Goal: Information Seeking & Learning: Learn about a topic

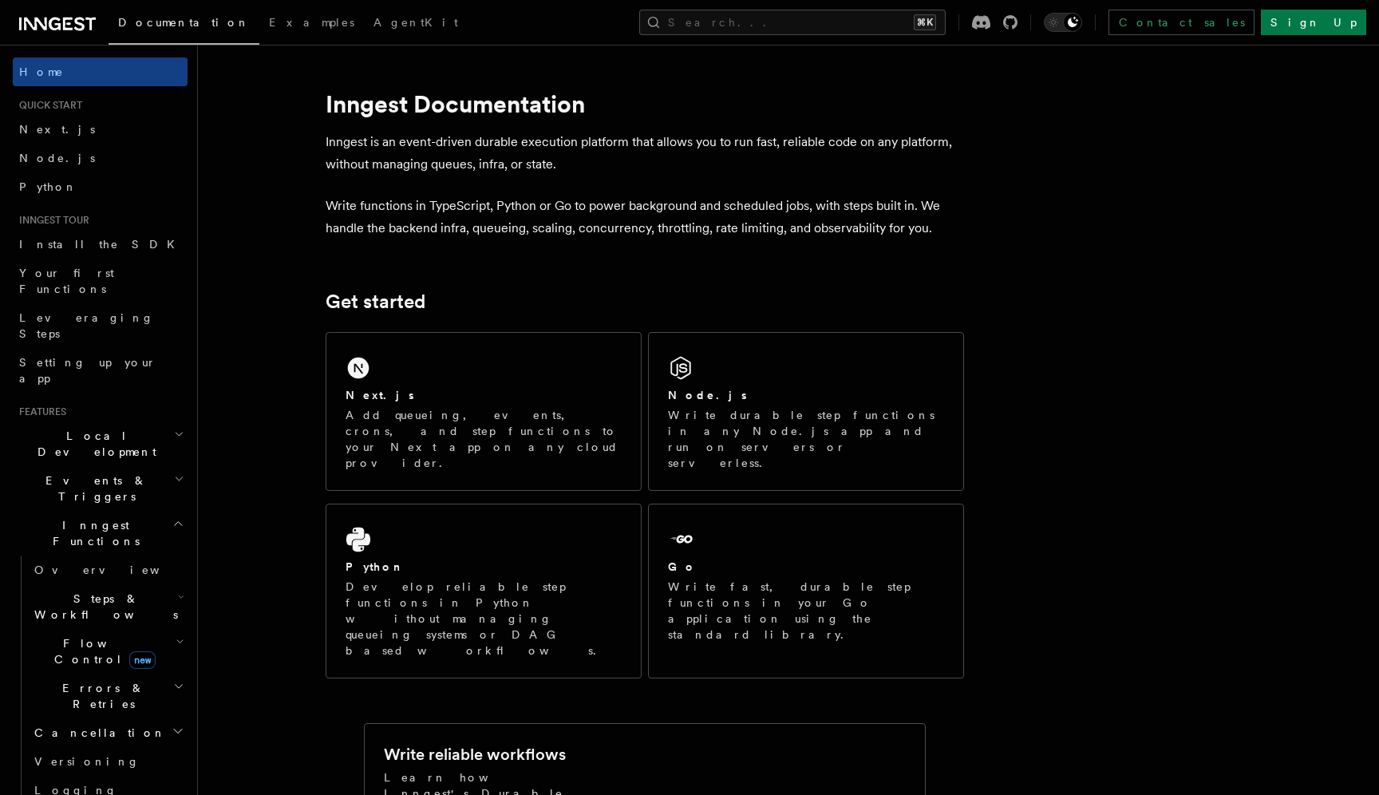
click at [394, 365] on div "Next.js Add queueing, events, crons, and step functions to your Next app on any…" at bounding box center [483, 411] width 314 height 157
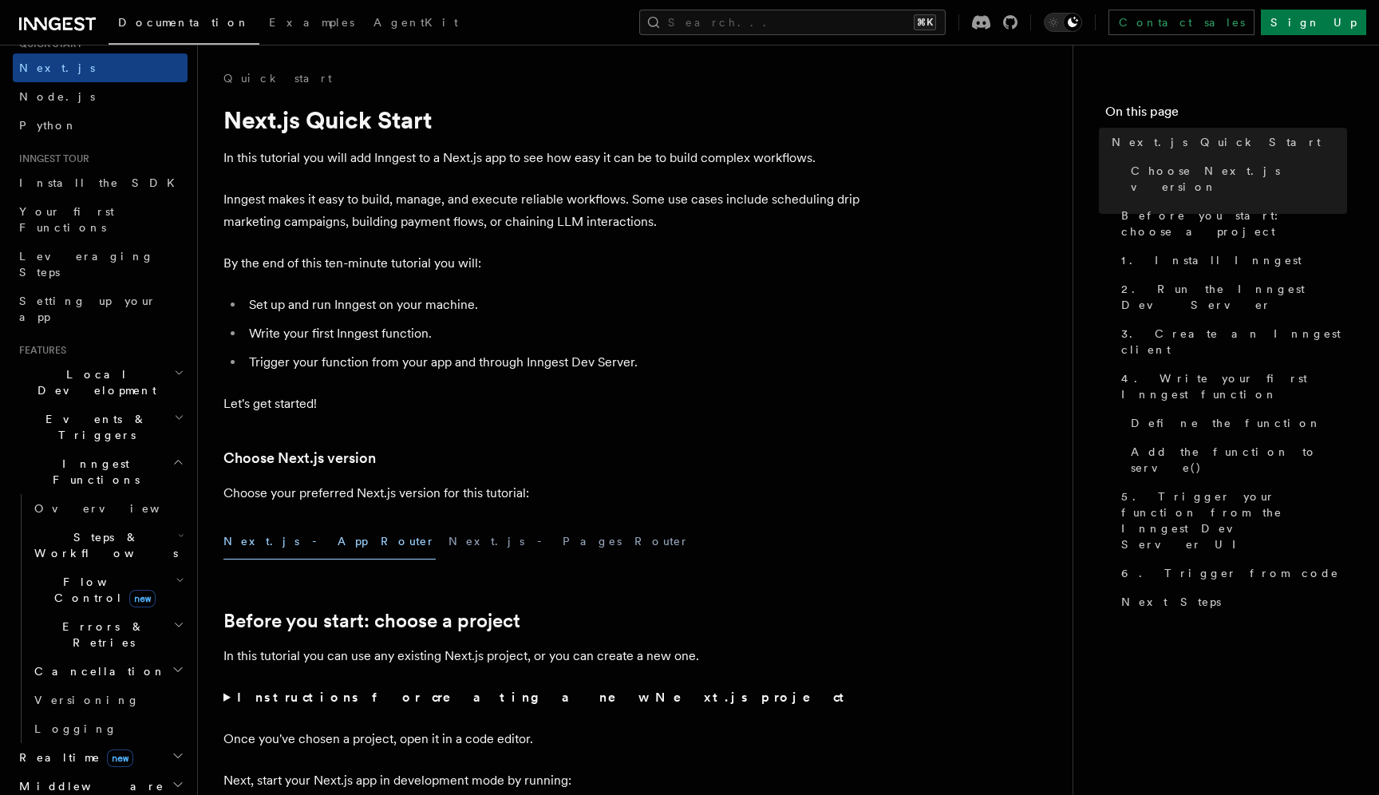
scroll to position [63, 0]
click at [134, 521] on h2 "Steps & Workflows" at bounding box center [108, 543] width 160 height 45
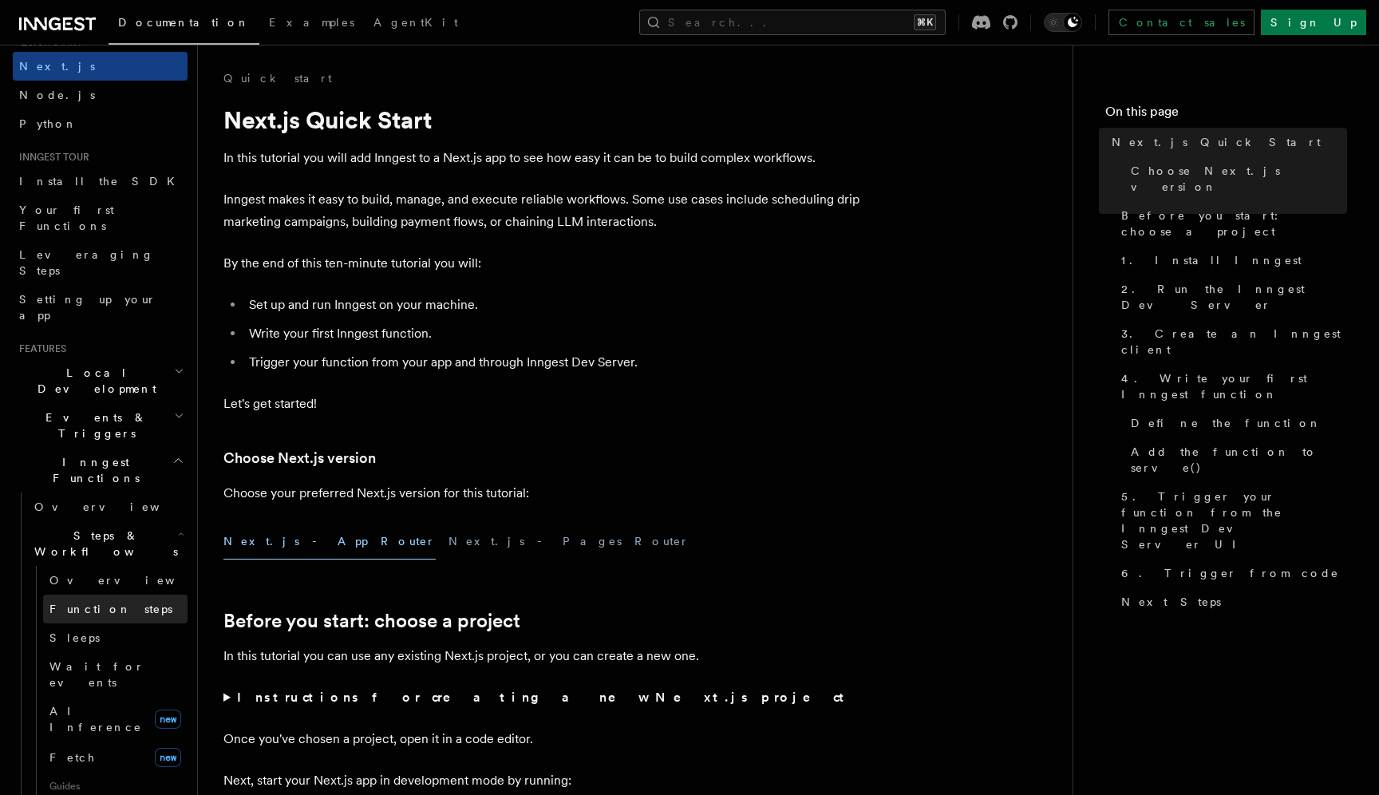
click at [118, 602] on span "Function steps" at bounding box center [110, 608] width 123 height 13
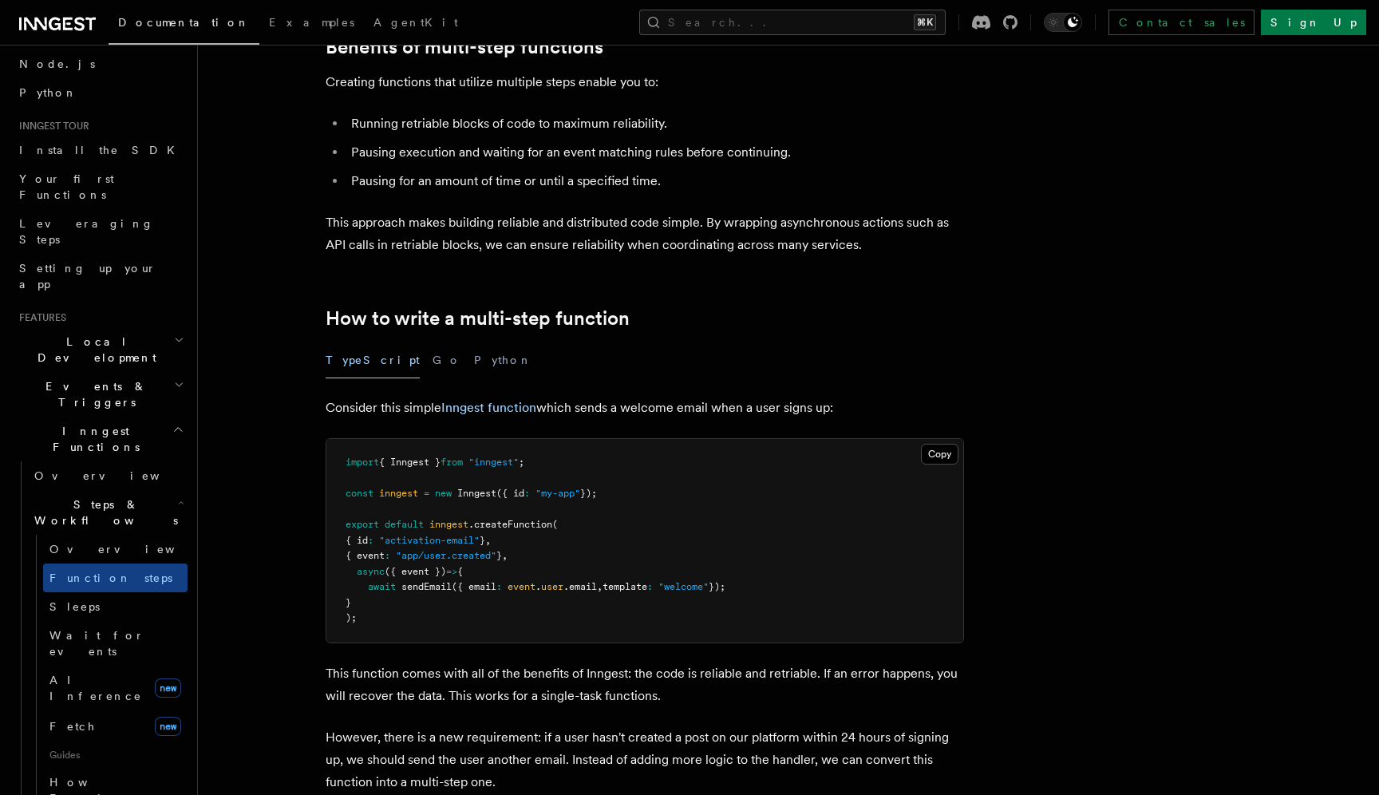
scroll to position [275, 0]
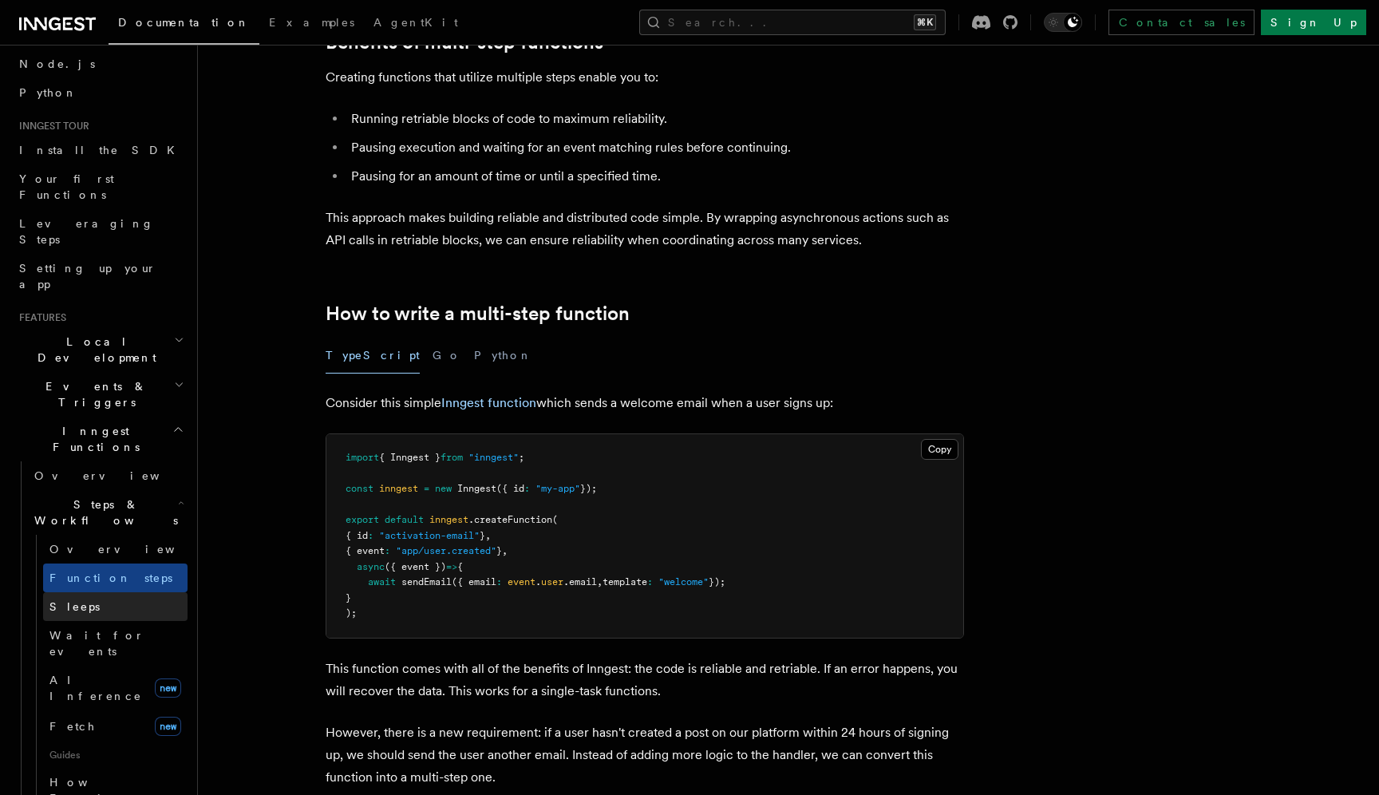
click at [92, 592] on link "Sleeps" at bounding box center [115, 606] width 144 height 29
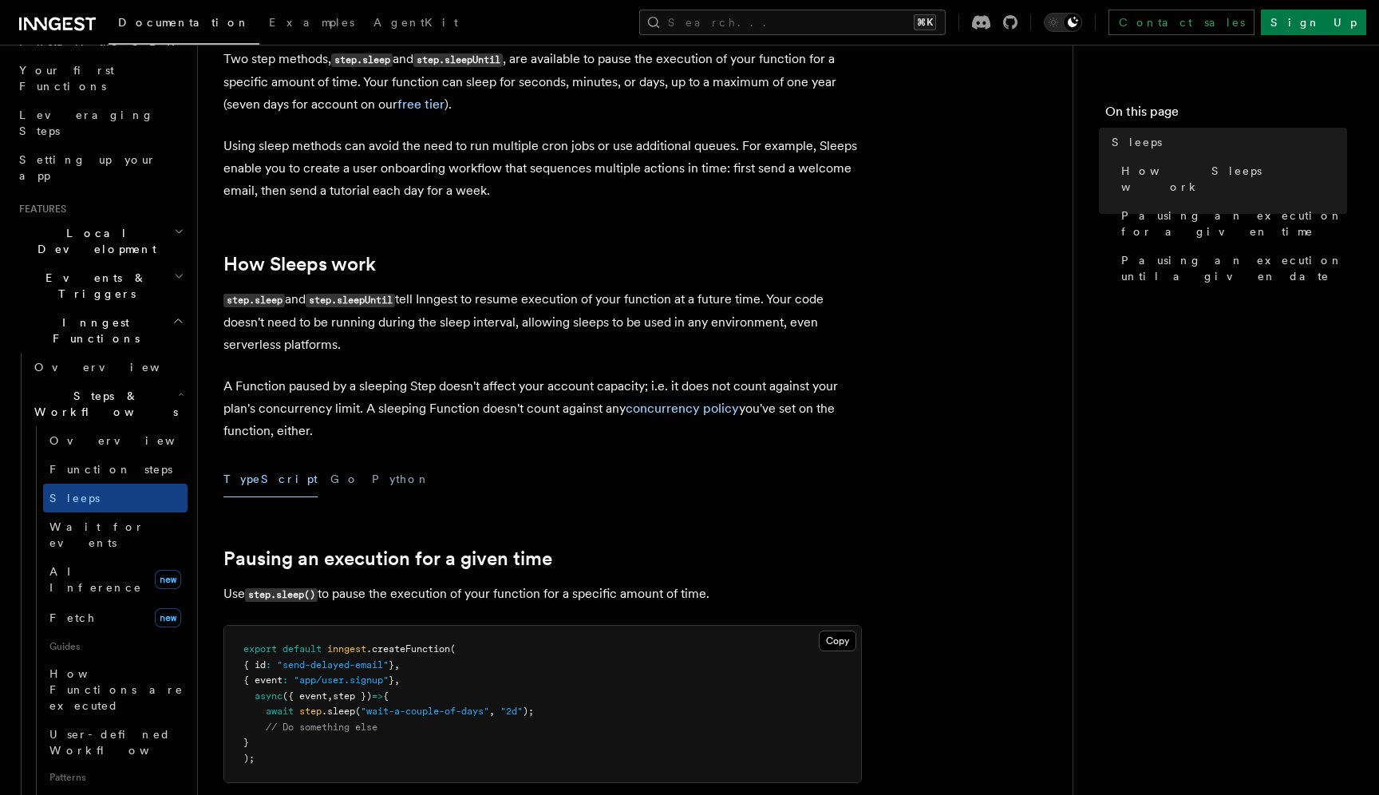
scroll to position [153, 0]
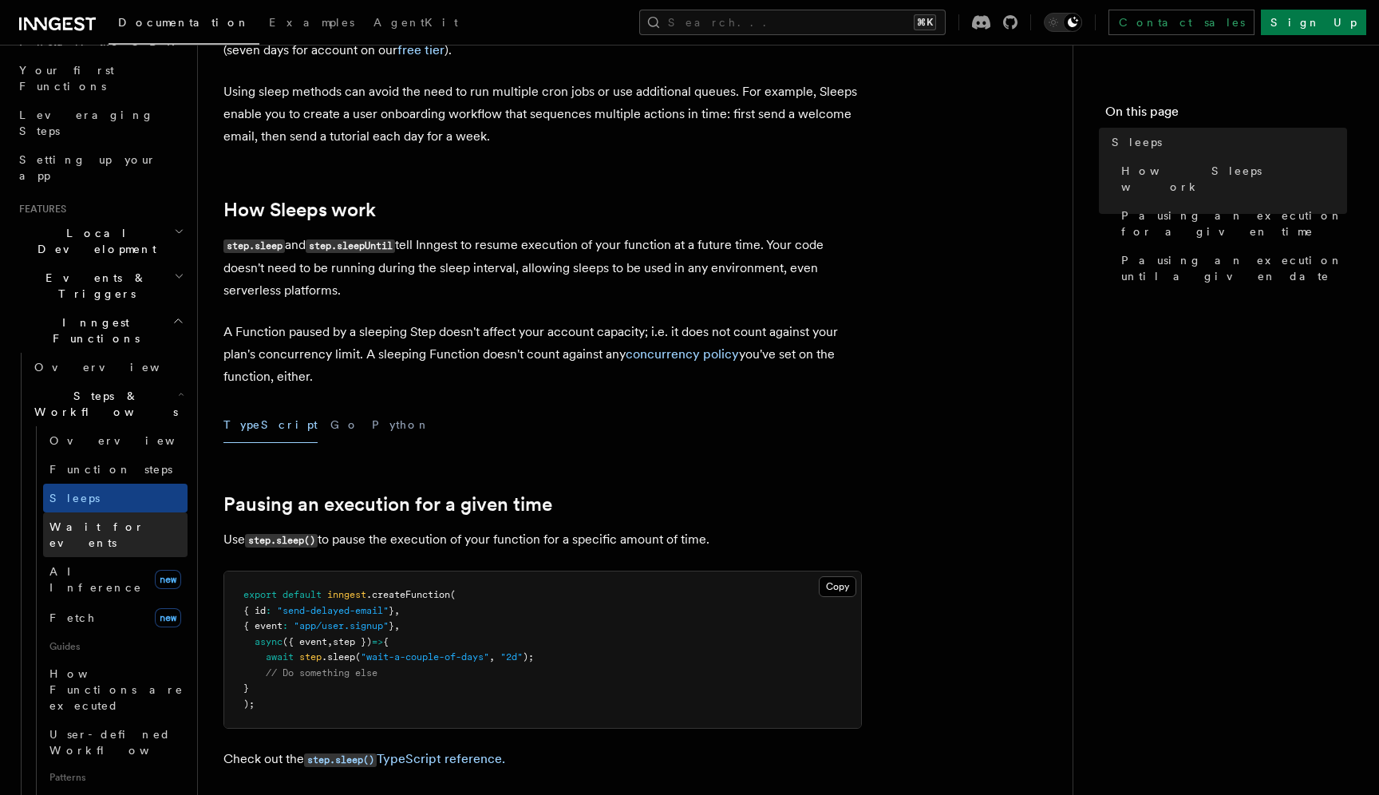
click at [116, 520] on span "Wait for events" at bounding box center [96, 534] width 95 height 29
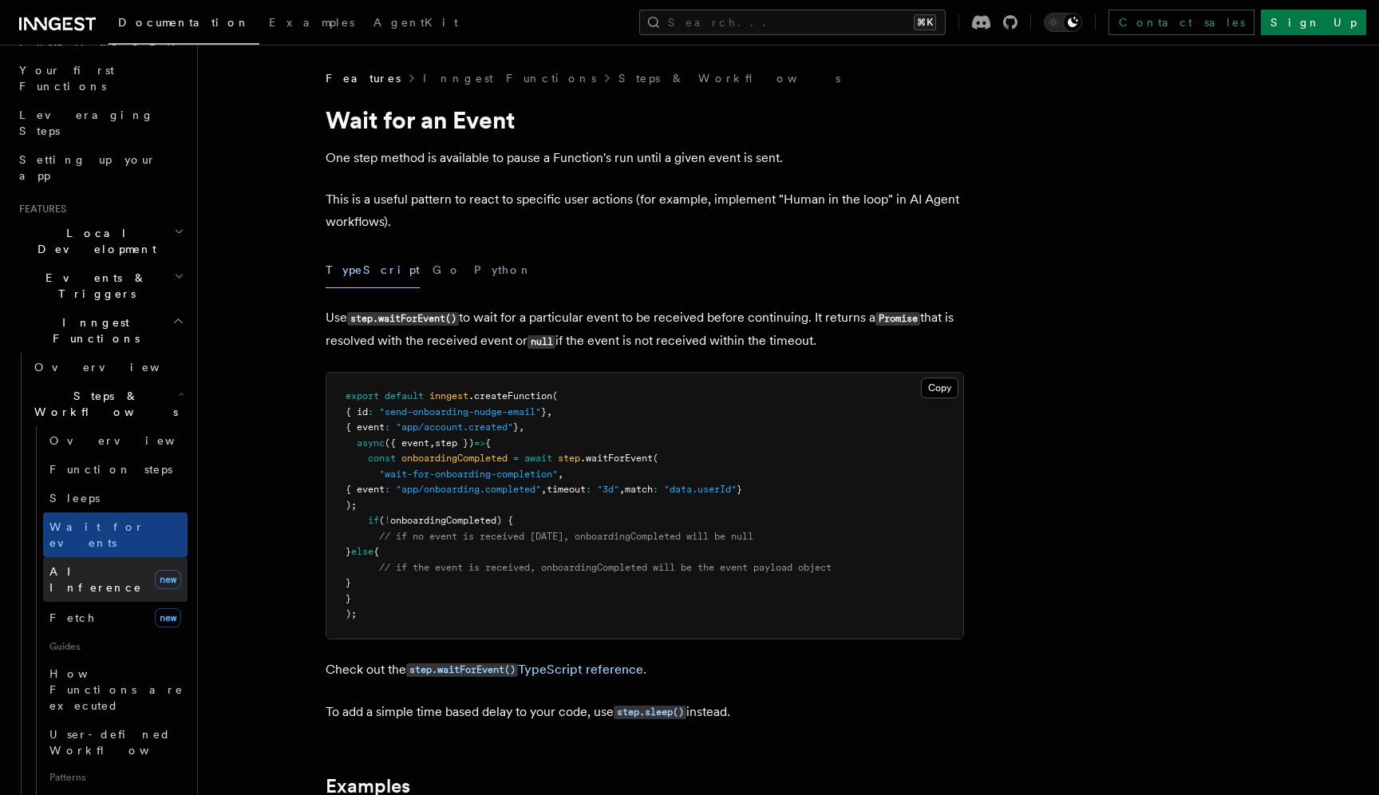
click at [115, 557] on link "AI Inference new" at bounding box center [115, 579] width 144 height 45
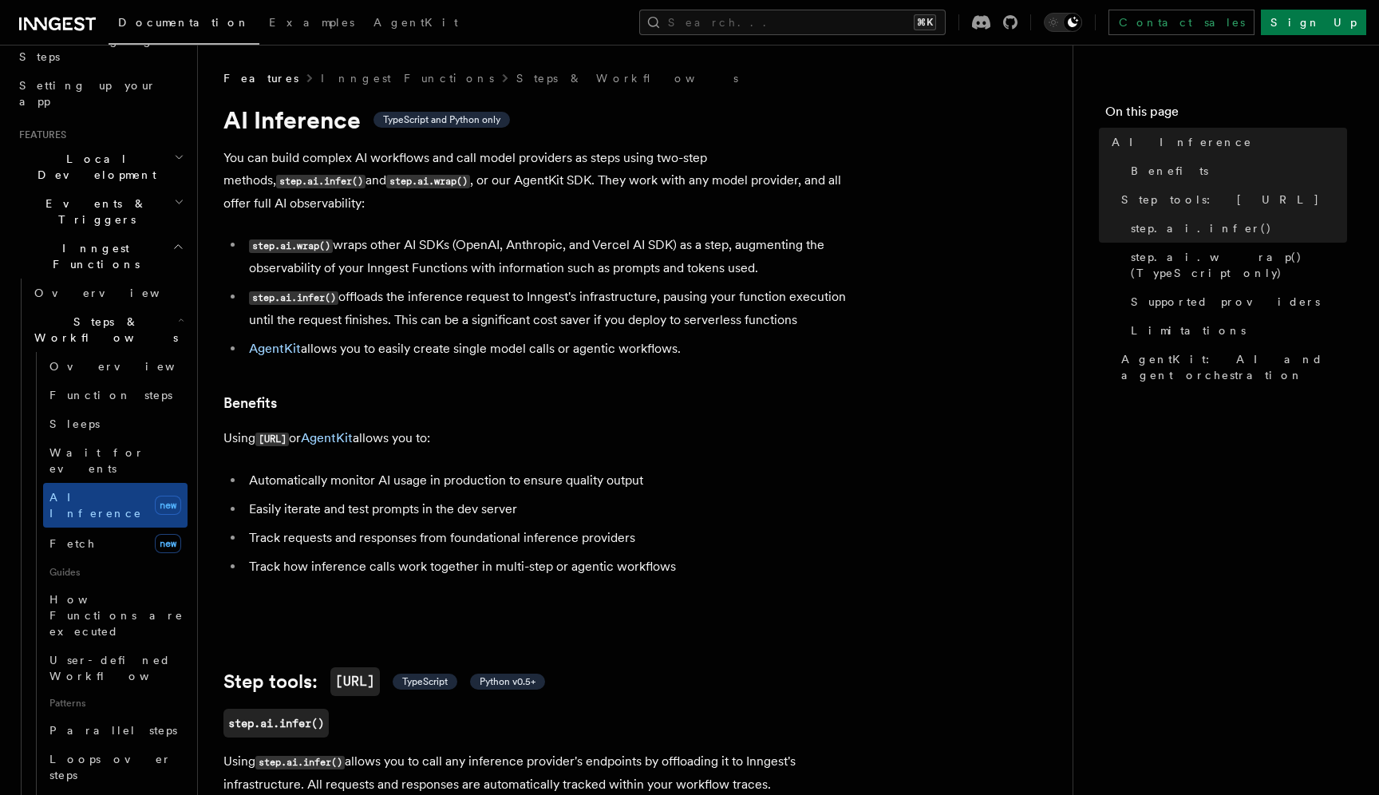
scroll to position [278, 0]
click at [139, 714] on link "Parallel steps" at bounding box center [115, 728] width 144 height 29
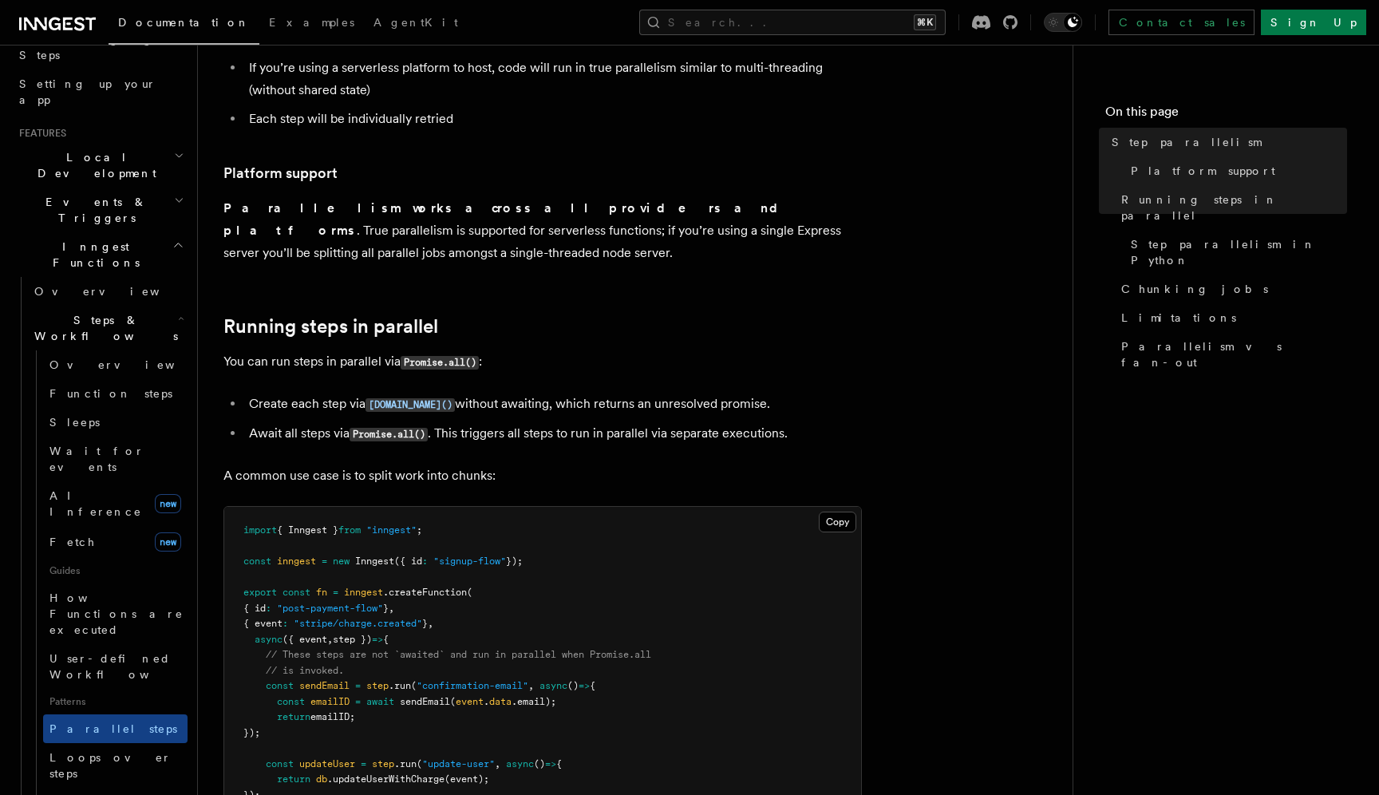
scroll to position [92, 0]
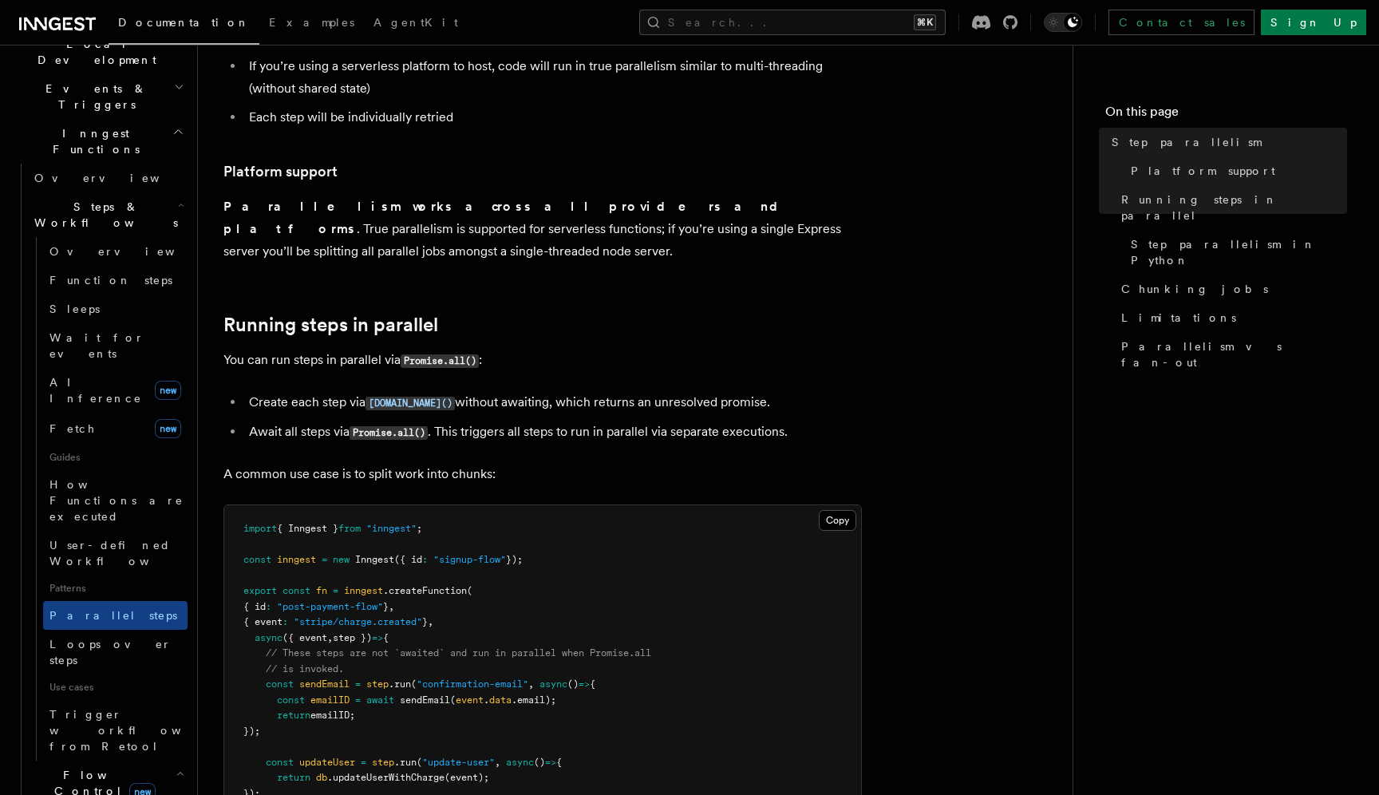
scroll to position [396, 0]
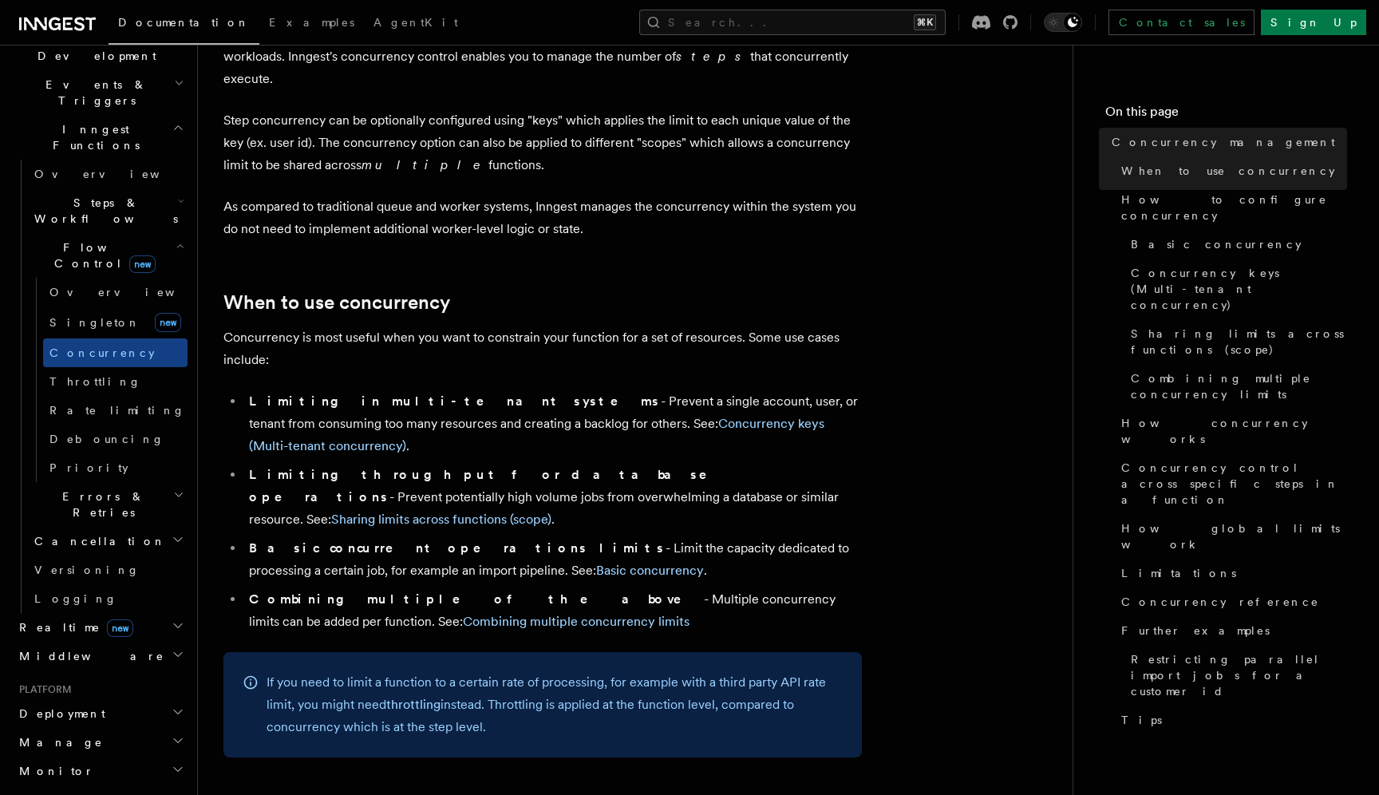
scroll to position [125, 0]
click at [119, 424] on link "Debouncing" at bounding box center [115, 438] width 144 height 29
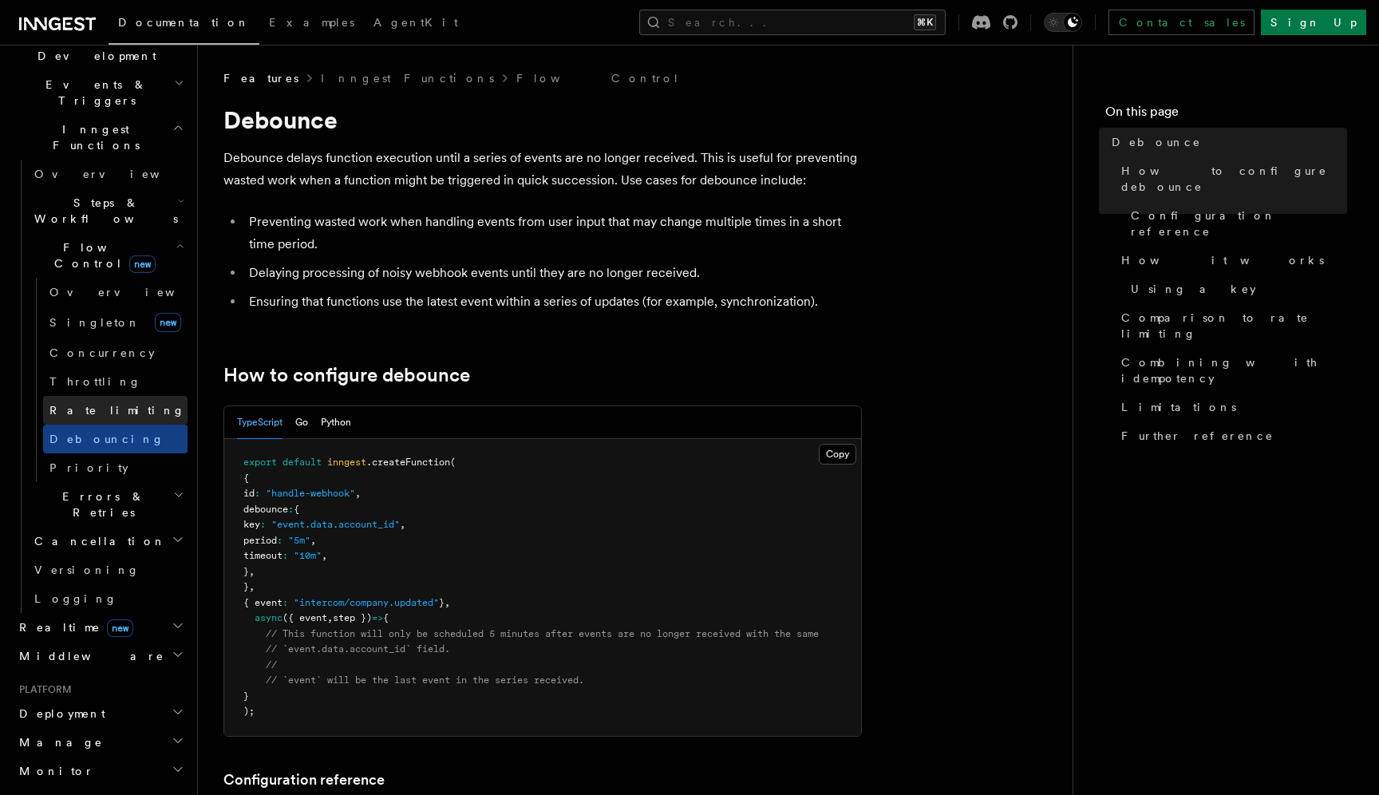
click at [112, 396] on link "Rate limiting" at bounding box center [115, 410] width 144 height 29
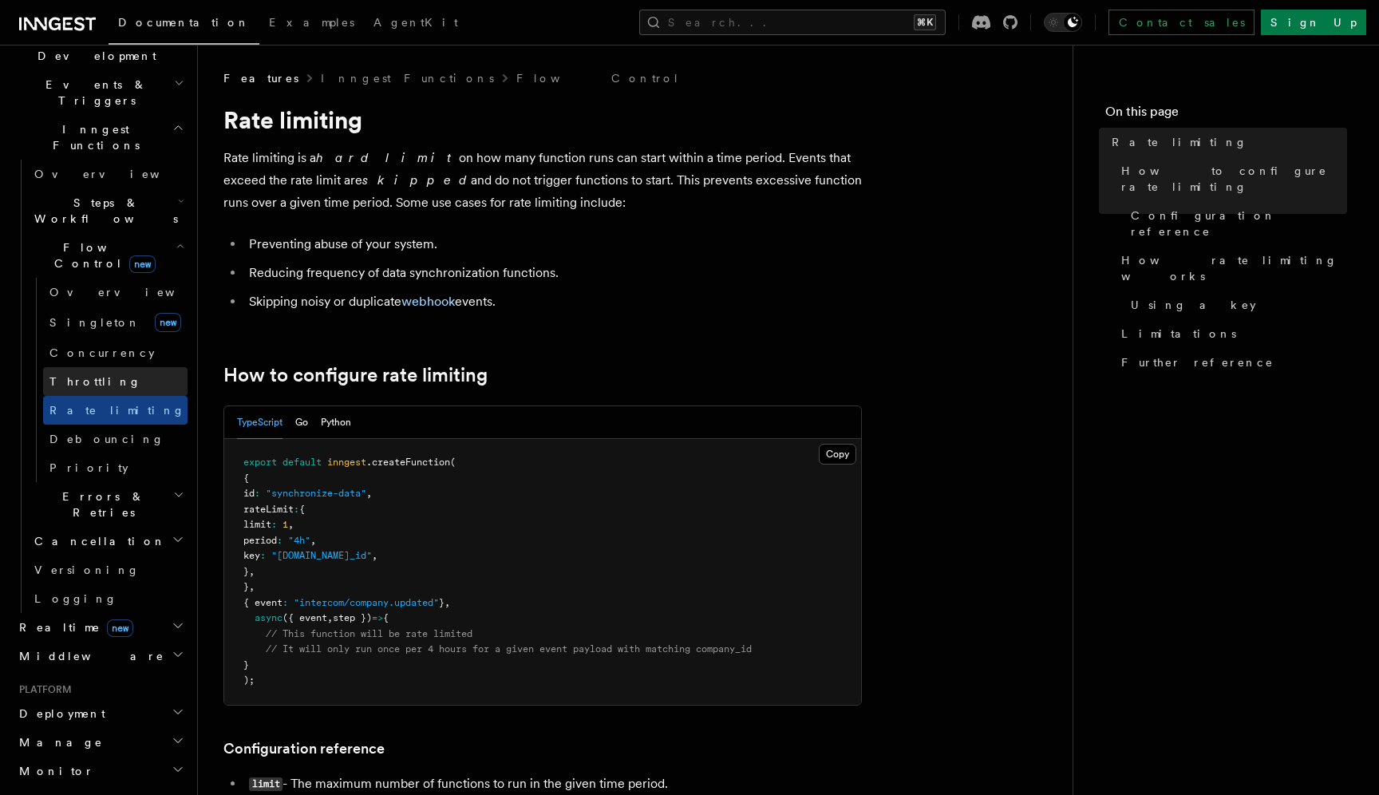
click at [115, 367] on link "Throttling" at bounding box center [115, 381] width 144 height 29
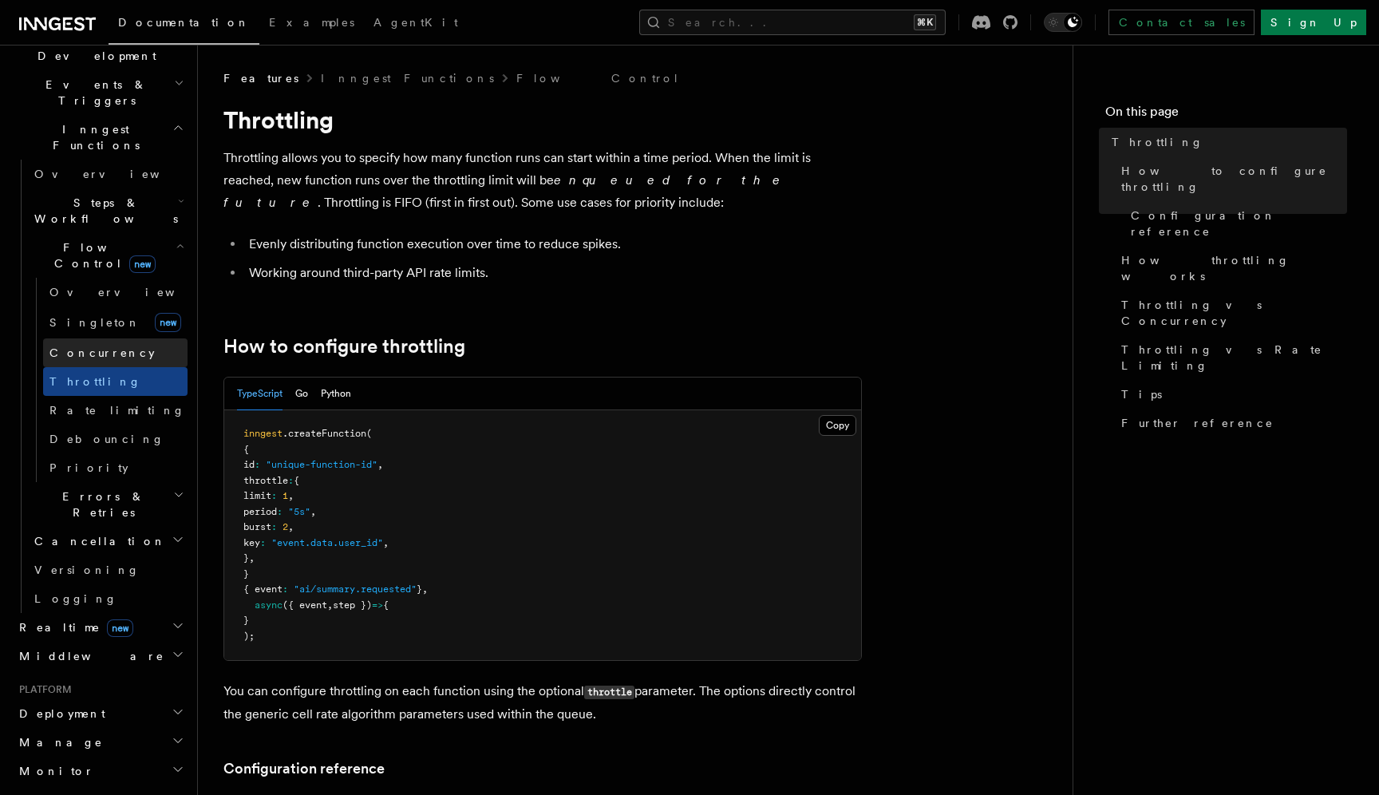
click at [117, 338] on link "Concurrency" at bounding box center [115, 352] width 144 height 29
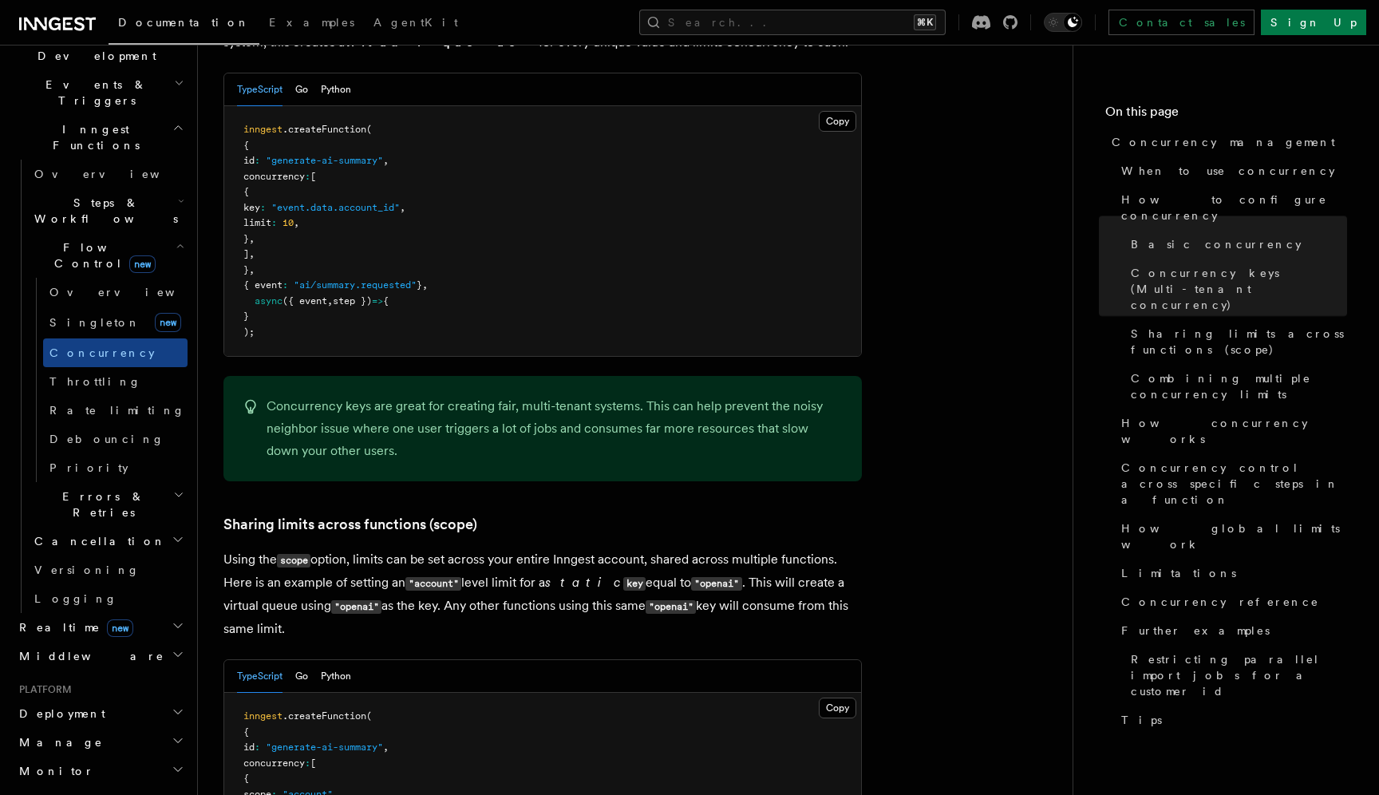
scroll to position [1557, 0]
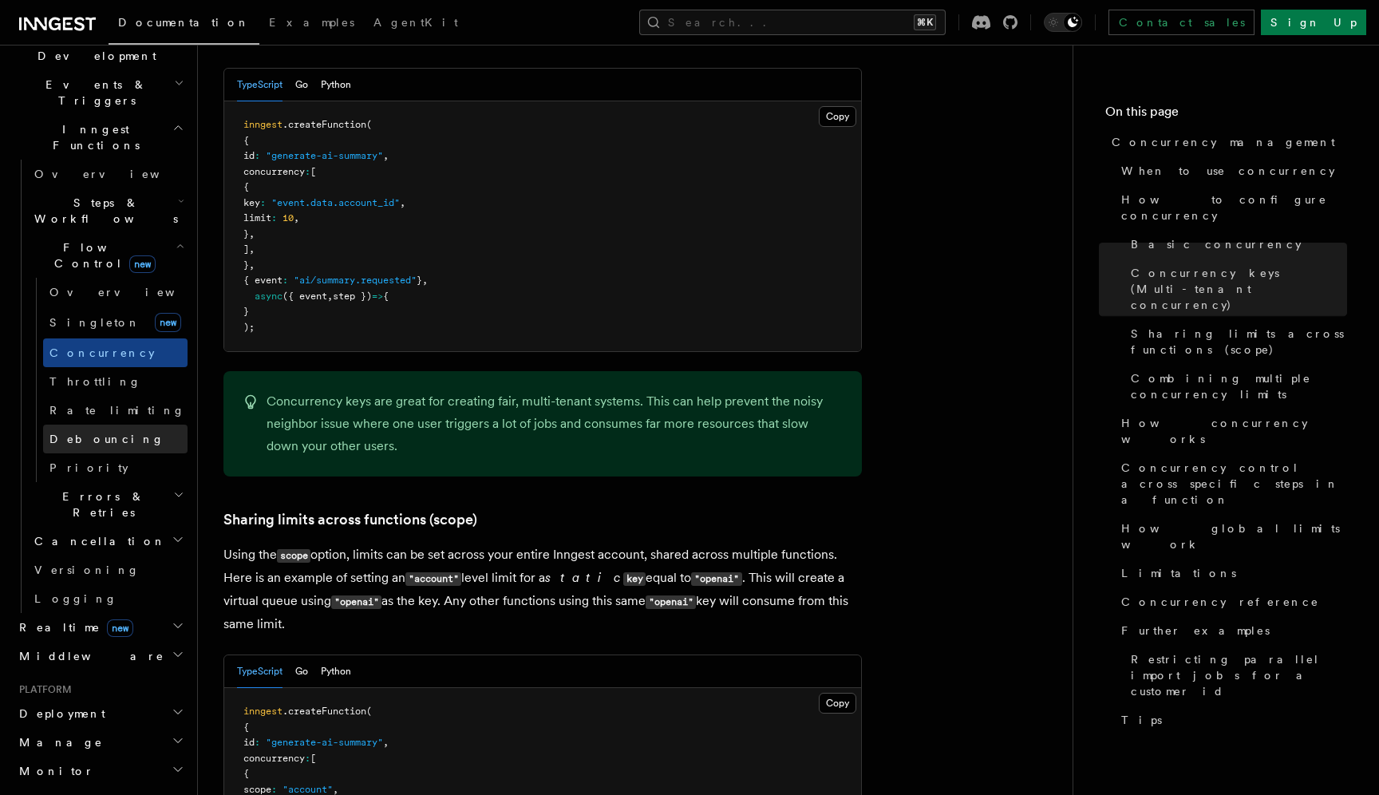
click at [139, 424] on link "Debouncing" at bounding box center [115, 438] width 144 height 29
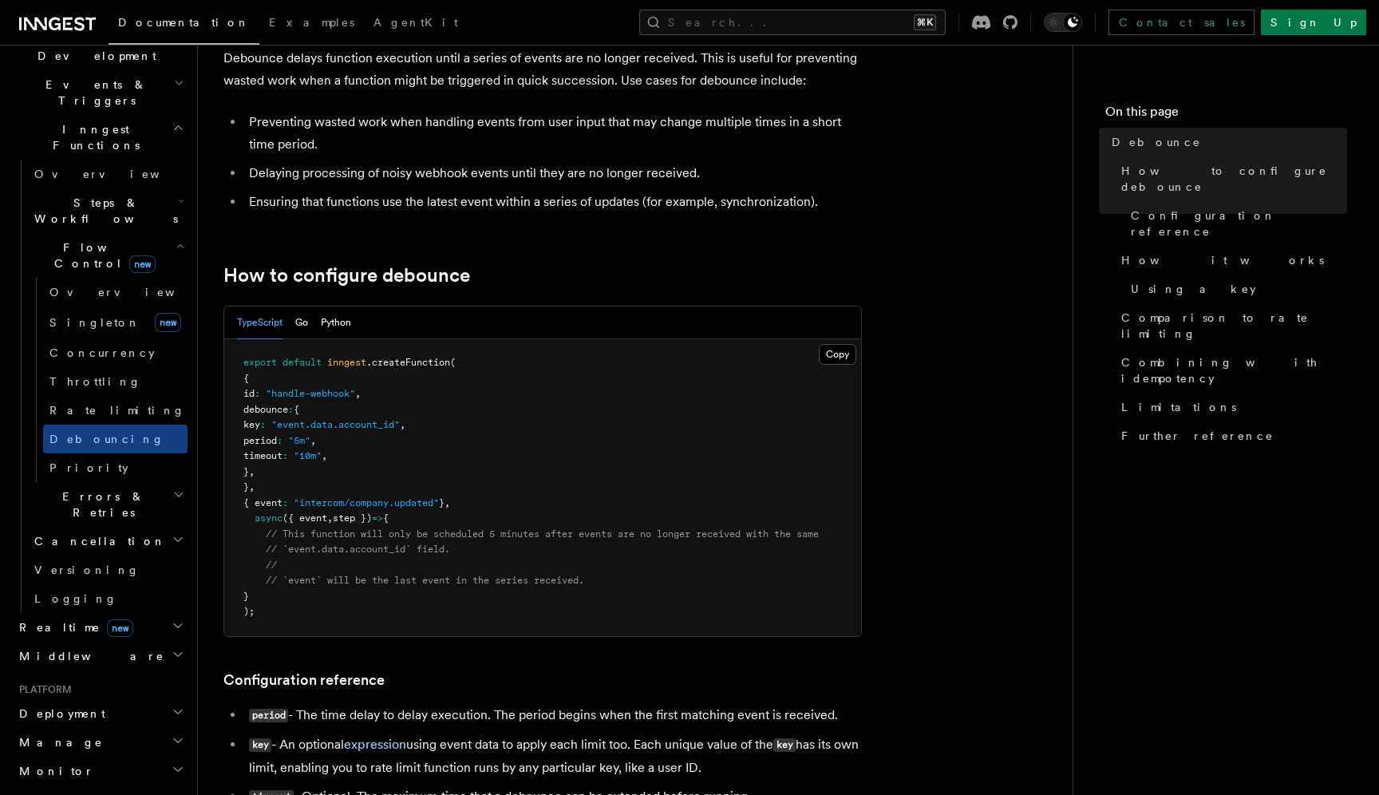
scroll to position [138, 0]
